Goal: Information Seeking & Learning: Learn about a topic

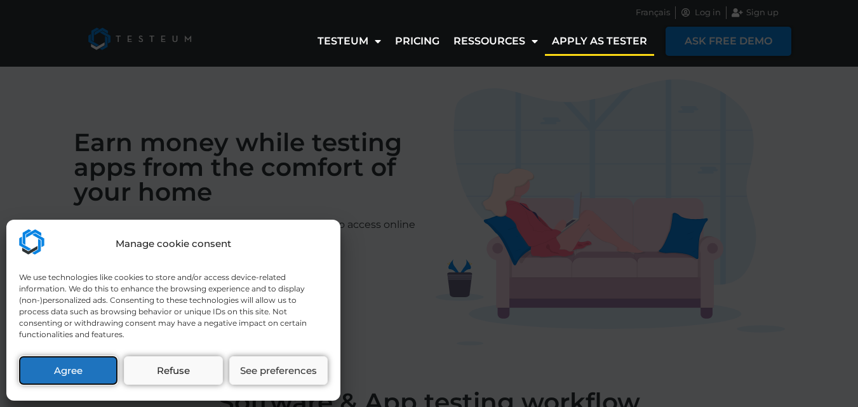
click at [81, 380] on button "Agree" at bounding box center [68, 370] width 98 height 29
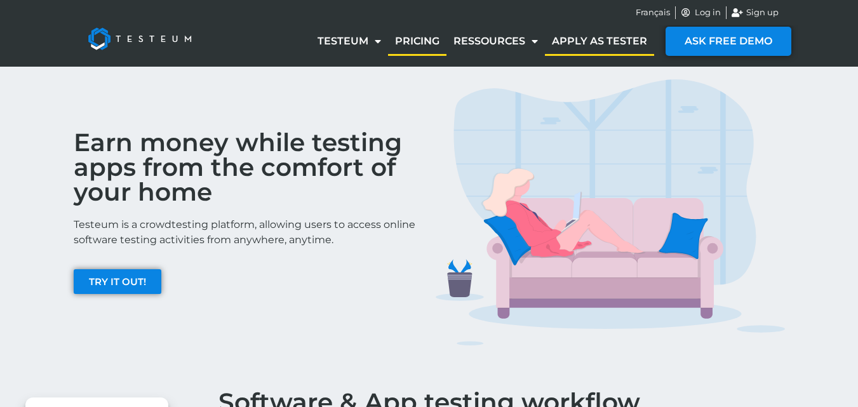
click at [403, 43] on link "Pricing" at bounding box center [417, 41] width 58 height 29
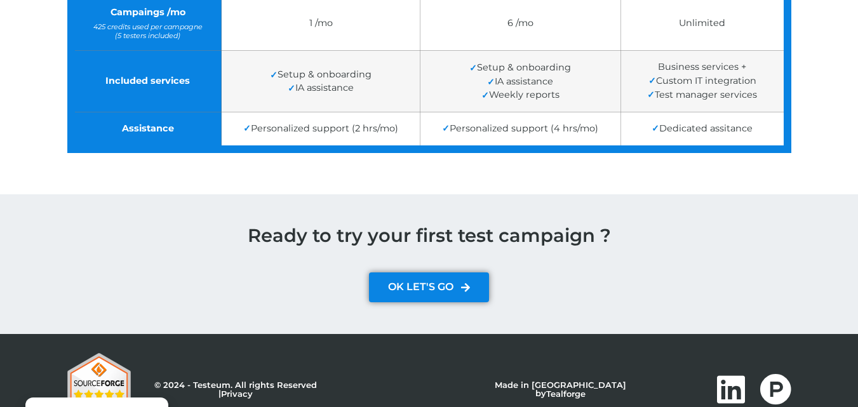
scroll to position [609, 0]
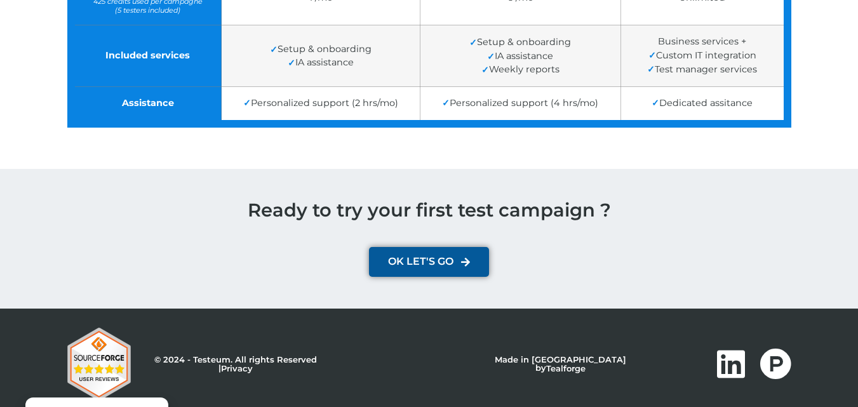
click at [421, 253] on link "OK LET'S GO" at bounding box center [429, 262] width 120 height 30
